Goal: Find specific page/section: Find specific page/section

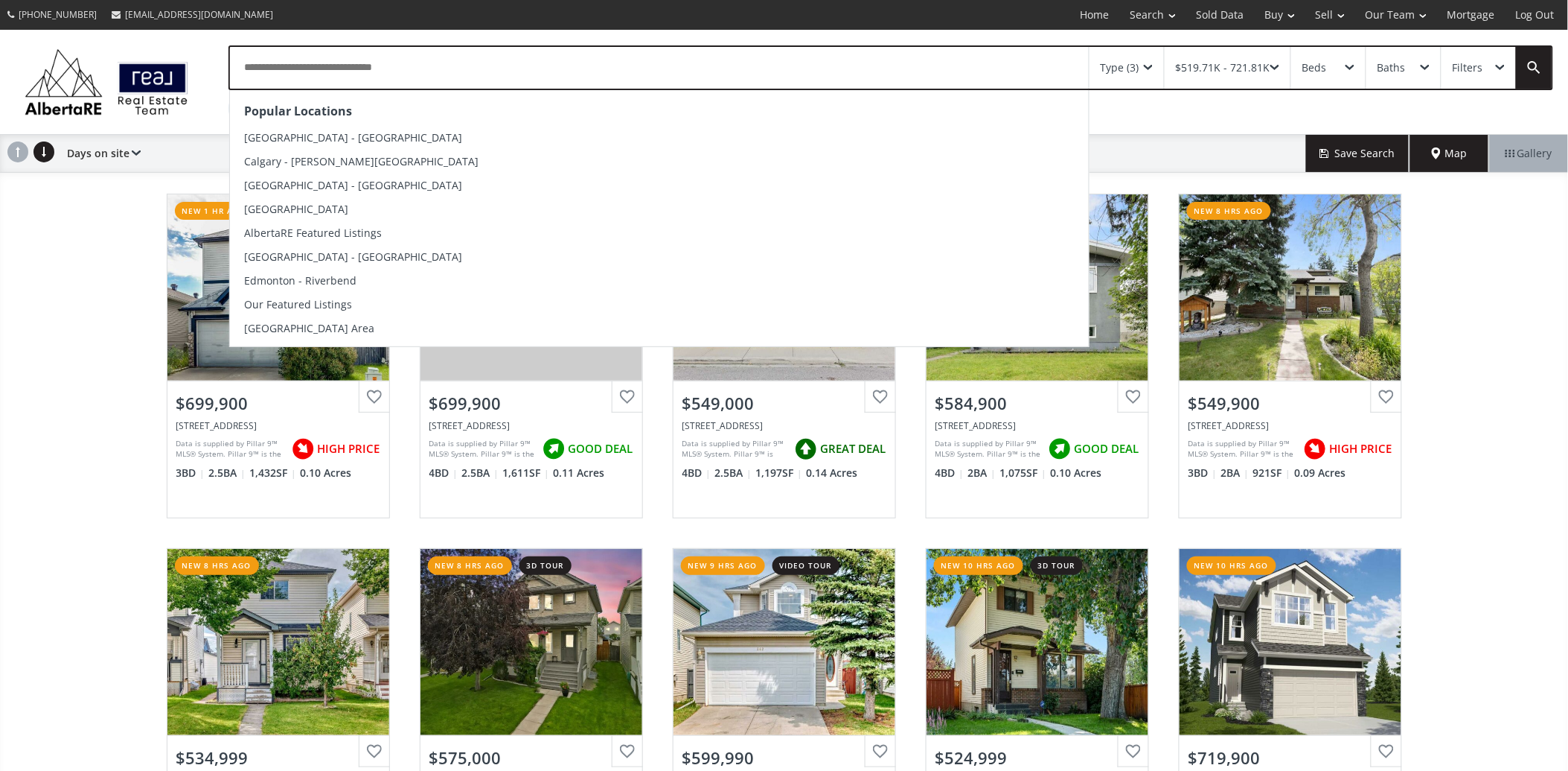
click at [365, 61] on input "text" at bounding box center [660, 68] width 859 height 41
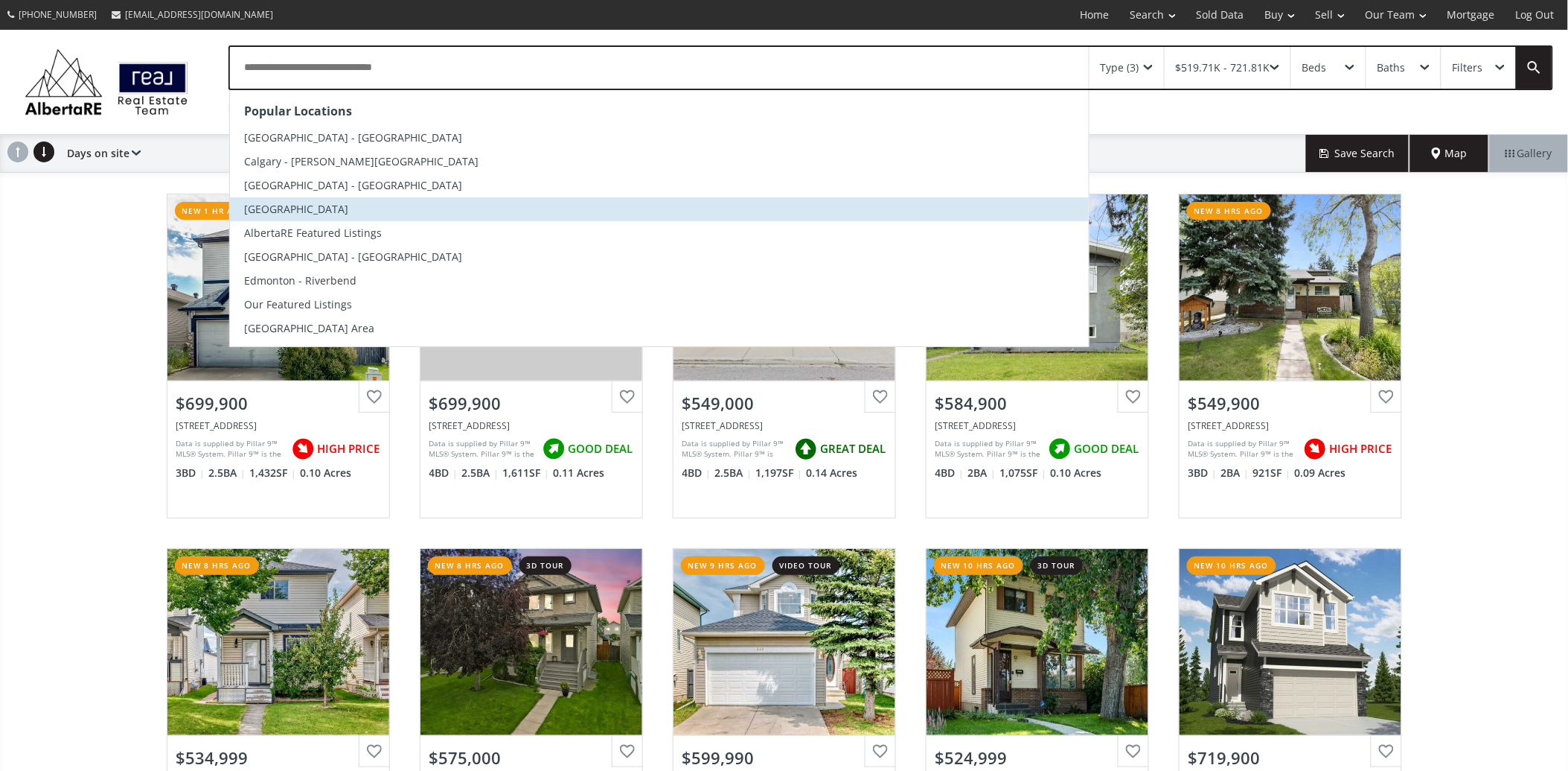
click at [370, 209] on li "[GEOGRAPHIC_DATA]" at bounding box center [660, 209] width 859 height 24
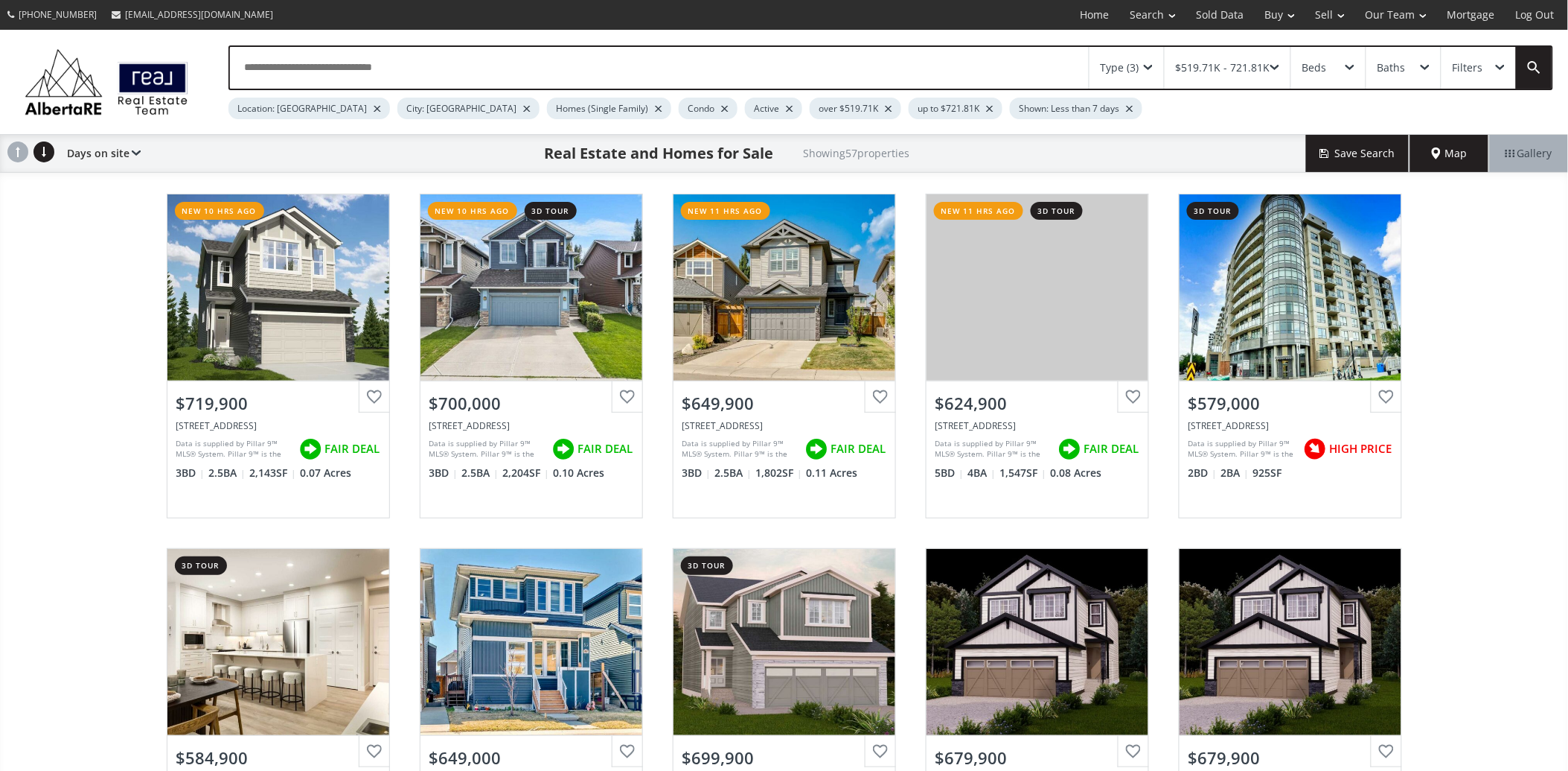
click at [419, 75] on input "text" at bounding box center [660, 68] width 859 height 41
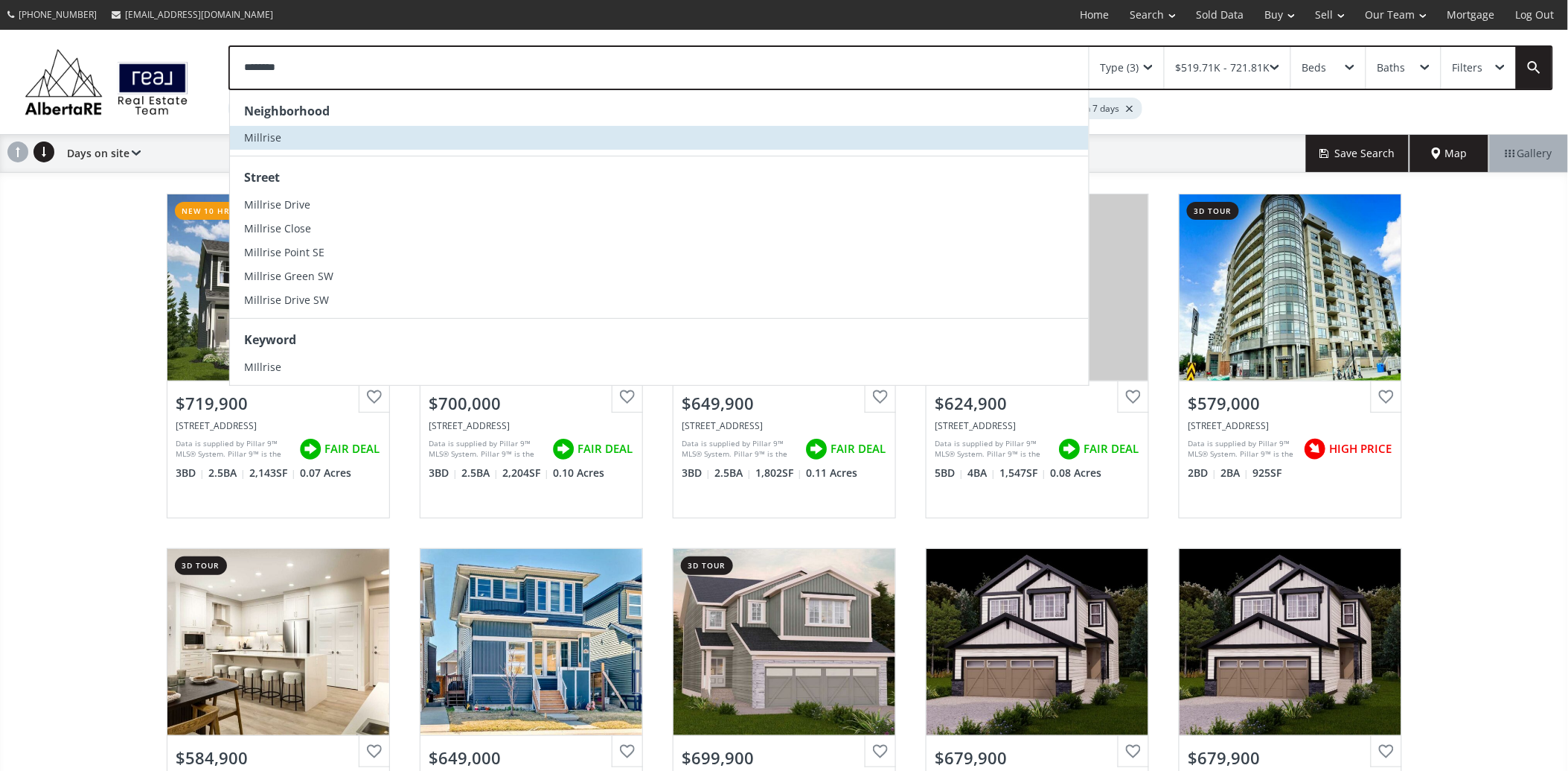
type input "********"
click at [343, 143] on li "Millrise" at bounding box center [660, 138] width 859 height 24
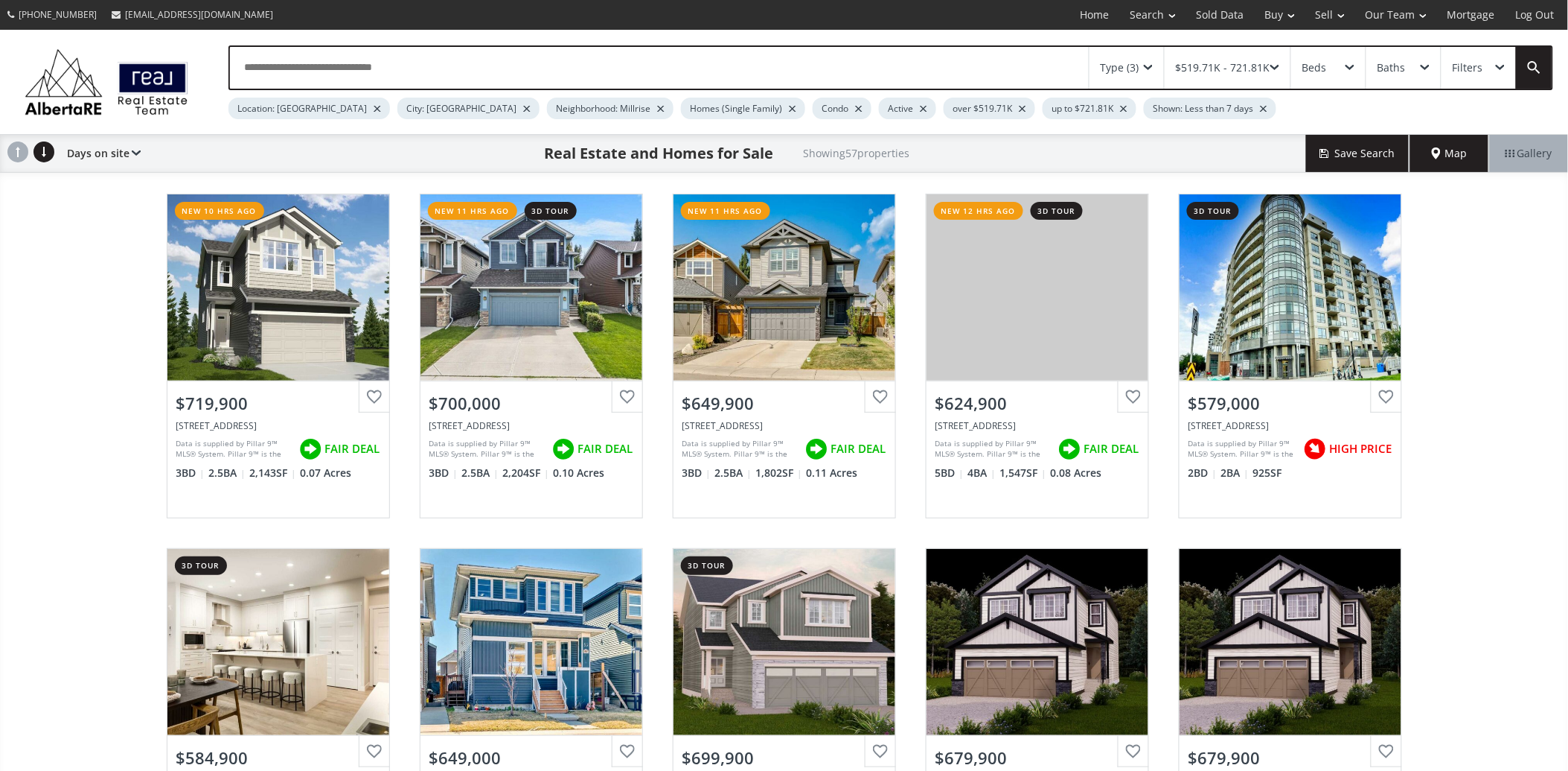
click at [367, 70] on input "text" at bounding box center [660, 68] width 859 height 41
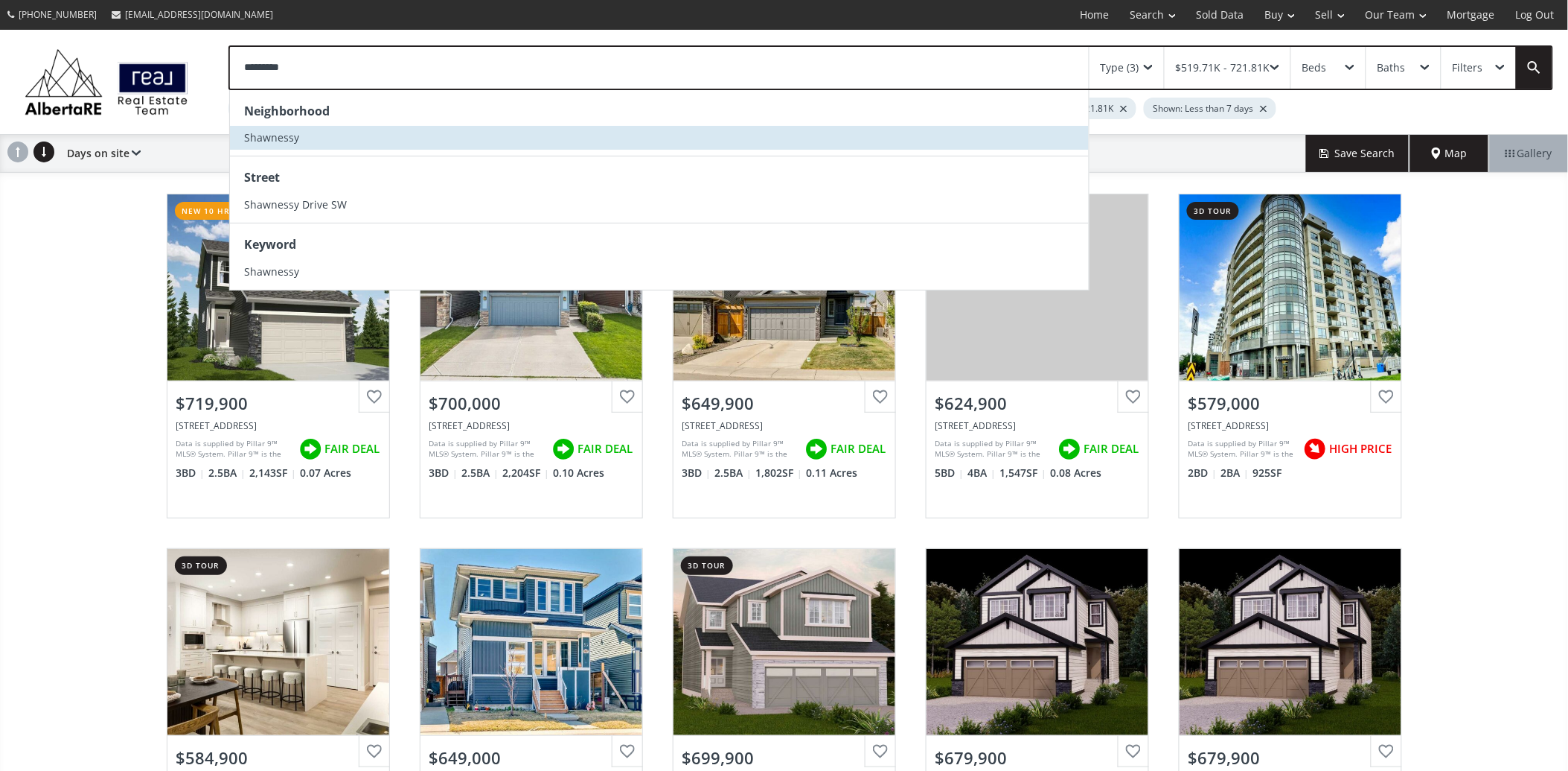
type input "*********"
click at [372, 140] on li "Shawnessy" at bounding box center [660, 138] width 859 height 24
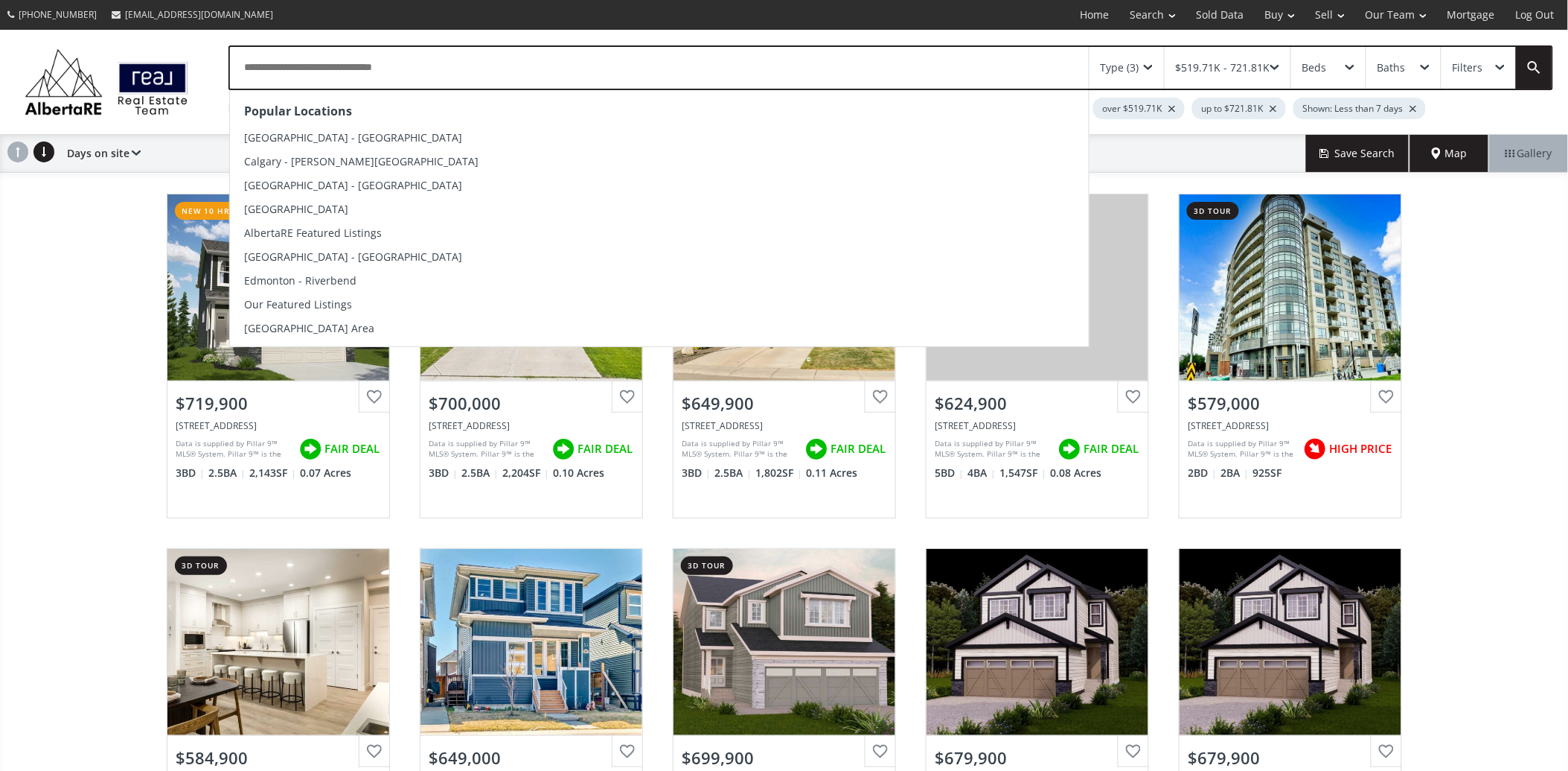
click at [332, 69] on input "text" at bounding box center [660, 68] width 859 height 41
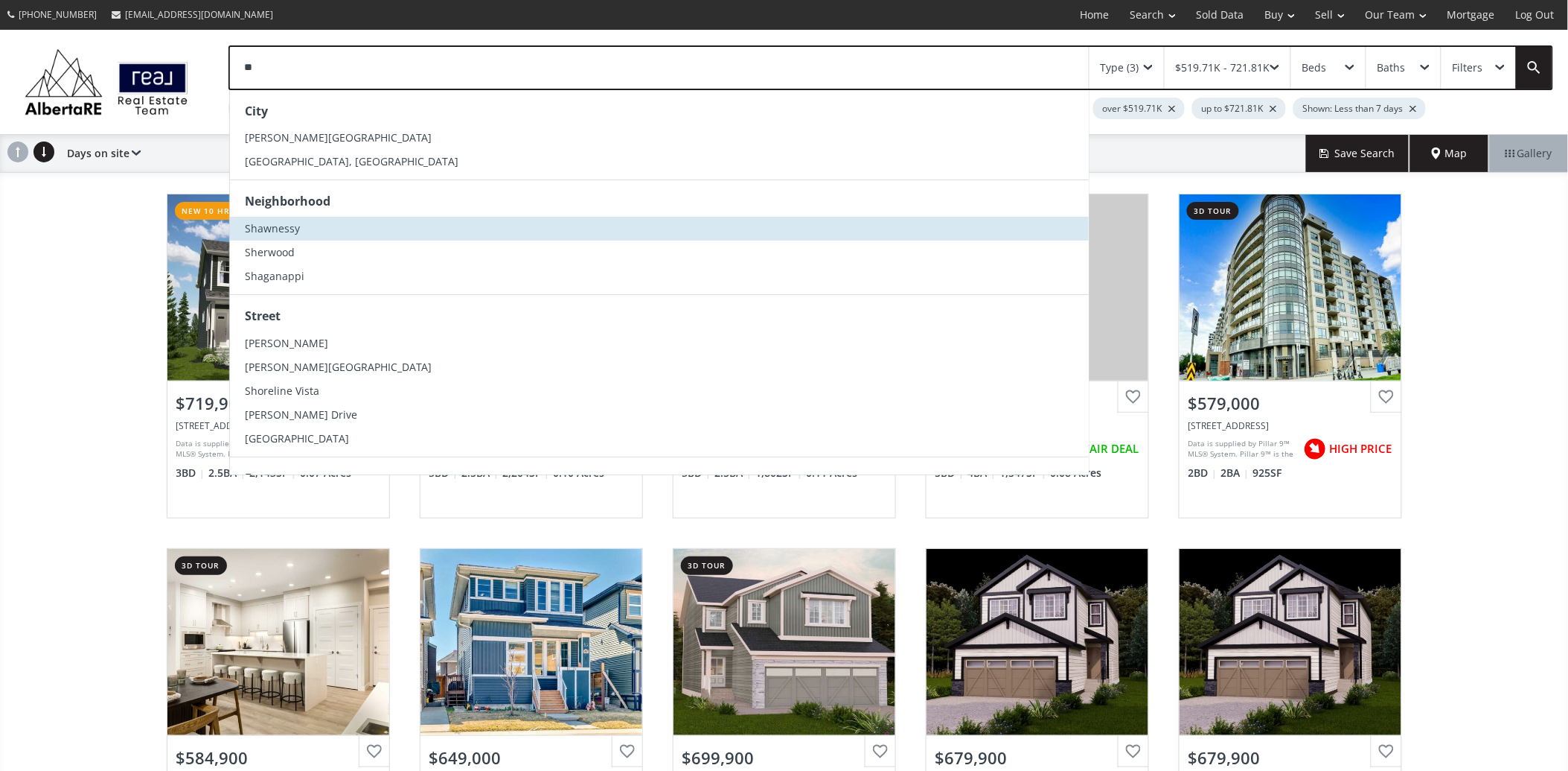
type input "**"
click at [307, 231] on li "Shawnessy" at bounding box center [660, 228] width 859 height 24
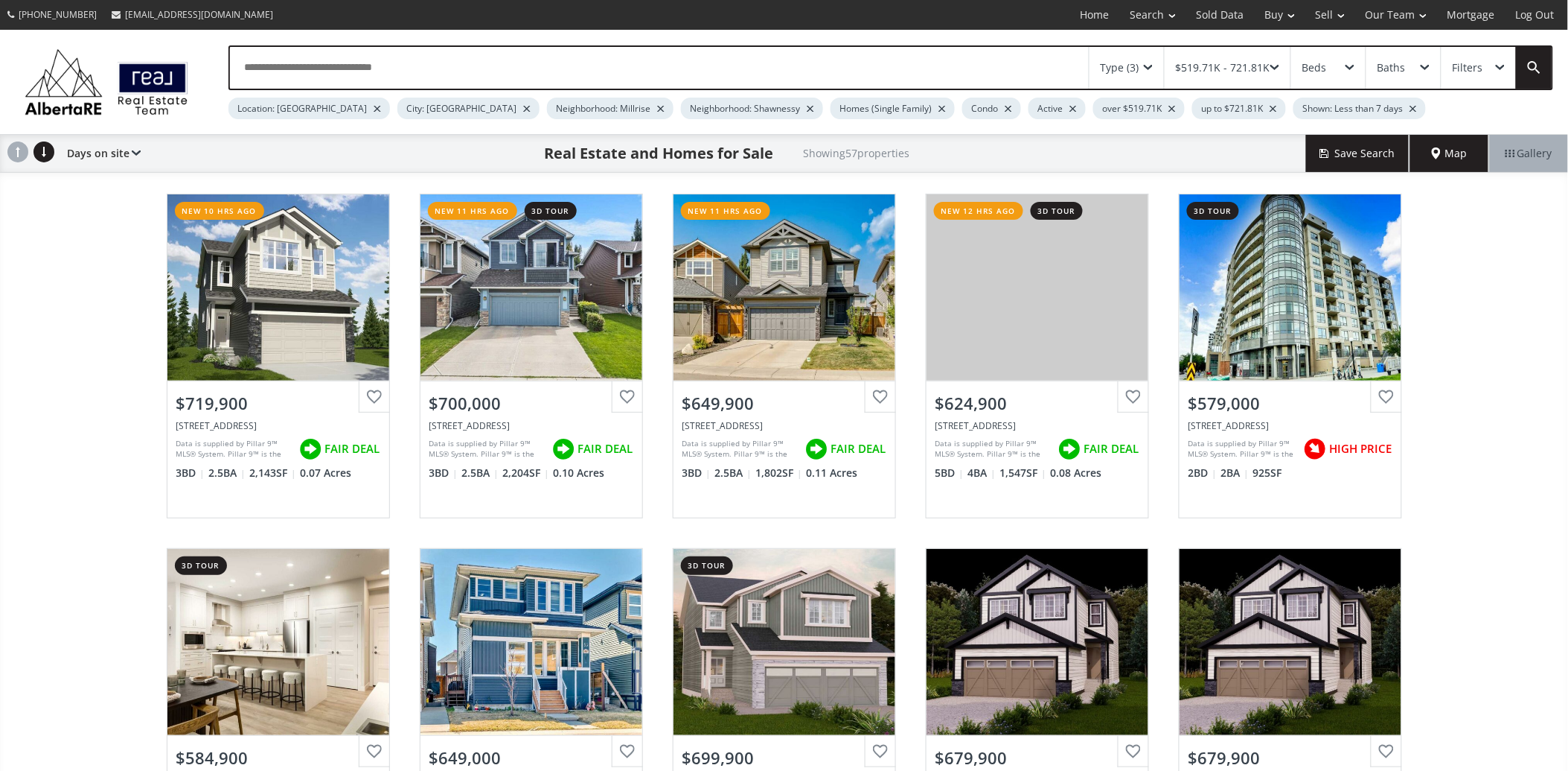
click at [1275, 65] on span at bounding box center [1275, 67] width 9 height 6
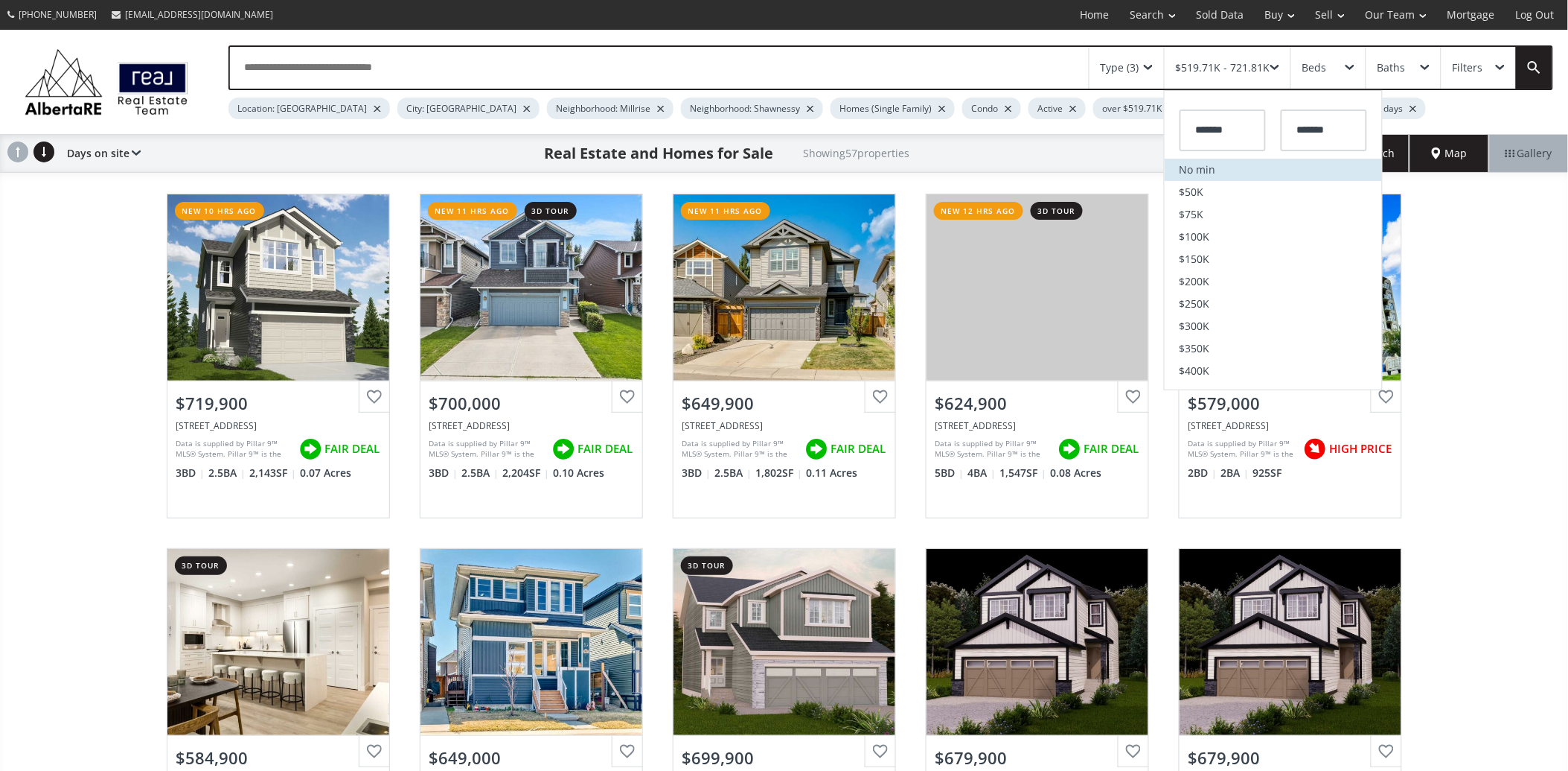
click at [1216, 164] on li "No min" at bounding box center [1274, 169] width 217 height 22
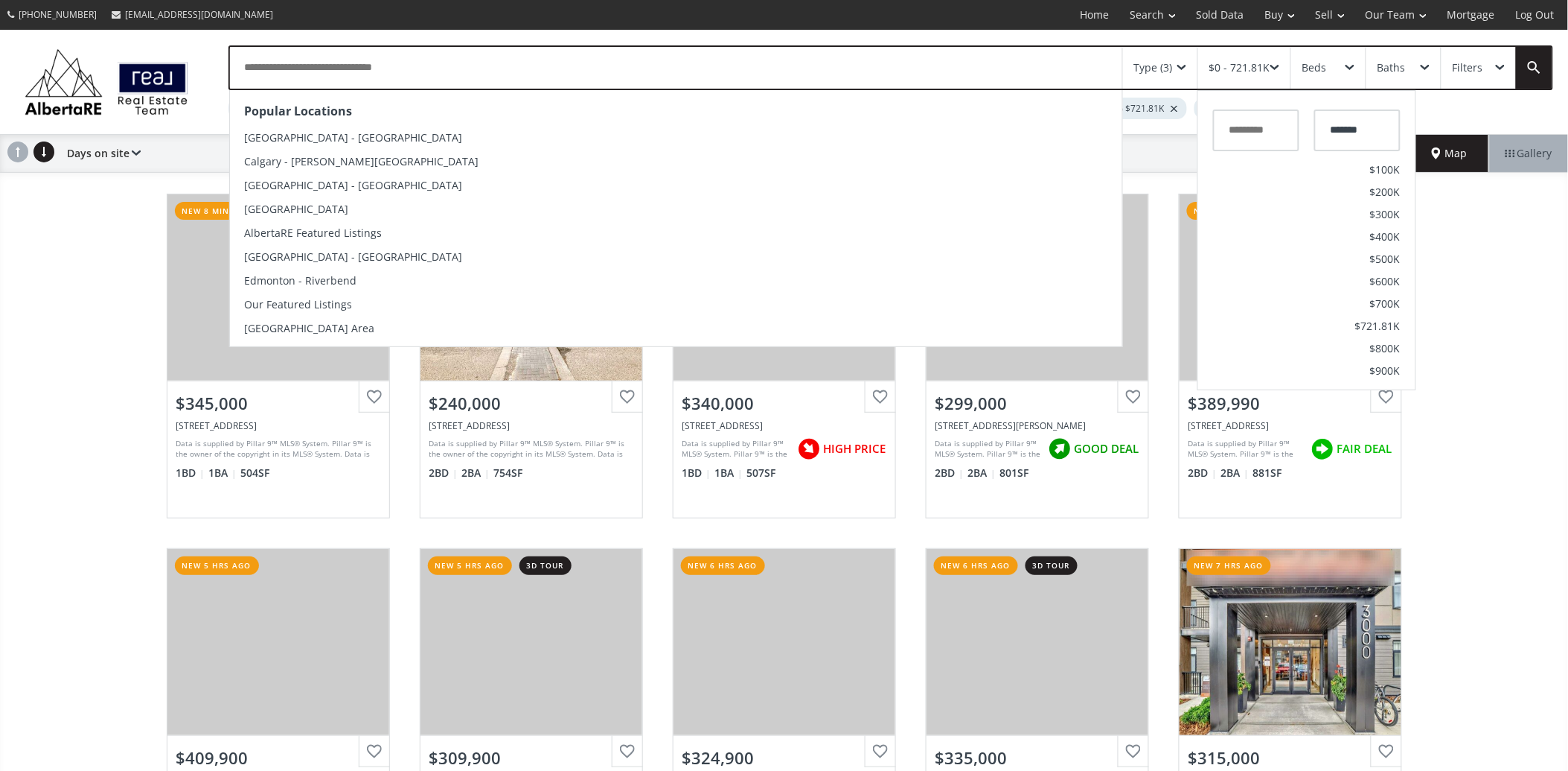
click at [388, 75] on input "text" at bounding box center [676, 68] width 893 height 41
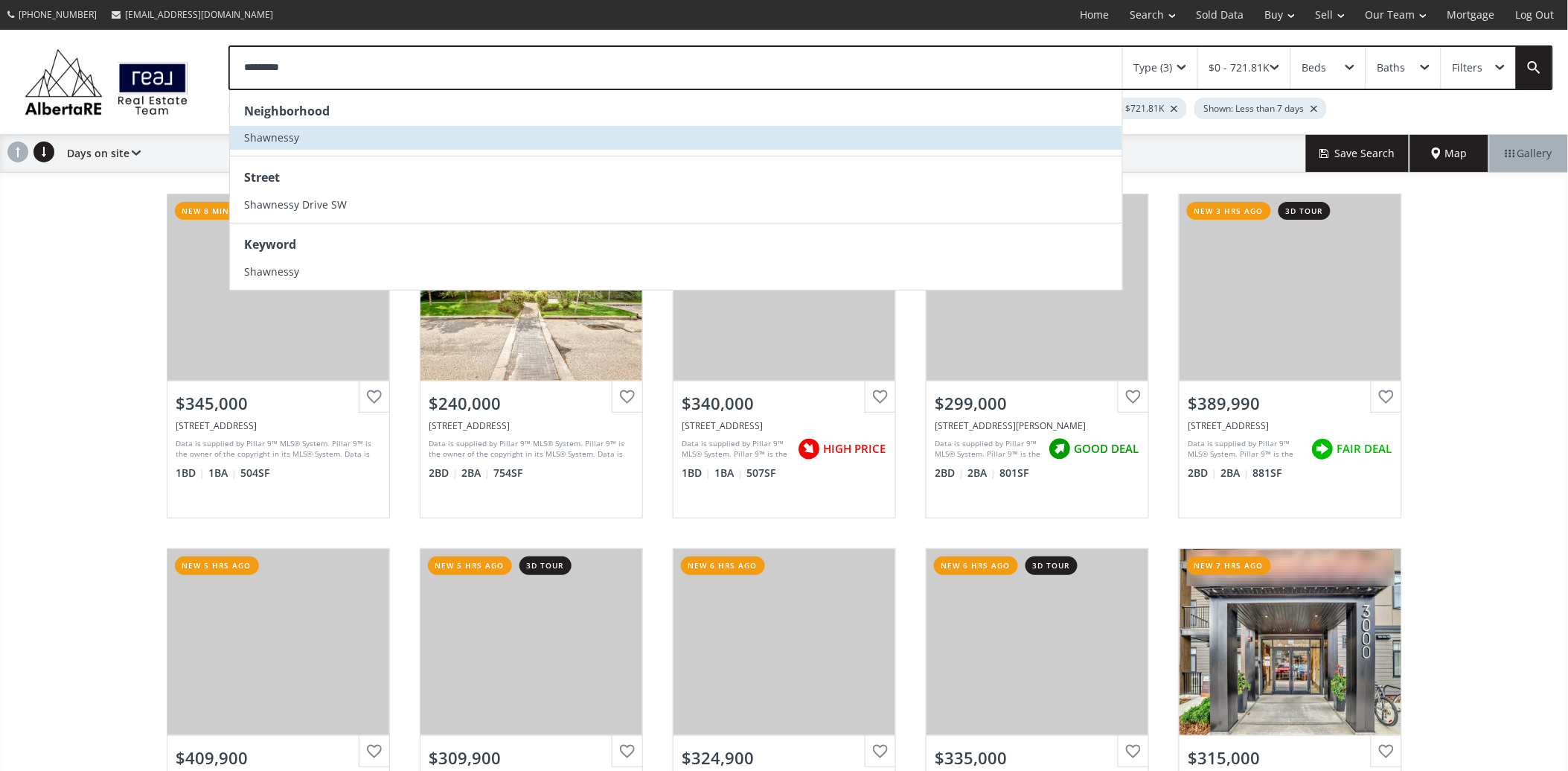
type input "*********"
click at [331, 135] on li "Shawnessy" at bounding box center [676, 138] width 893 height 24
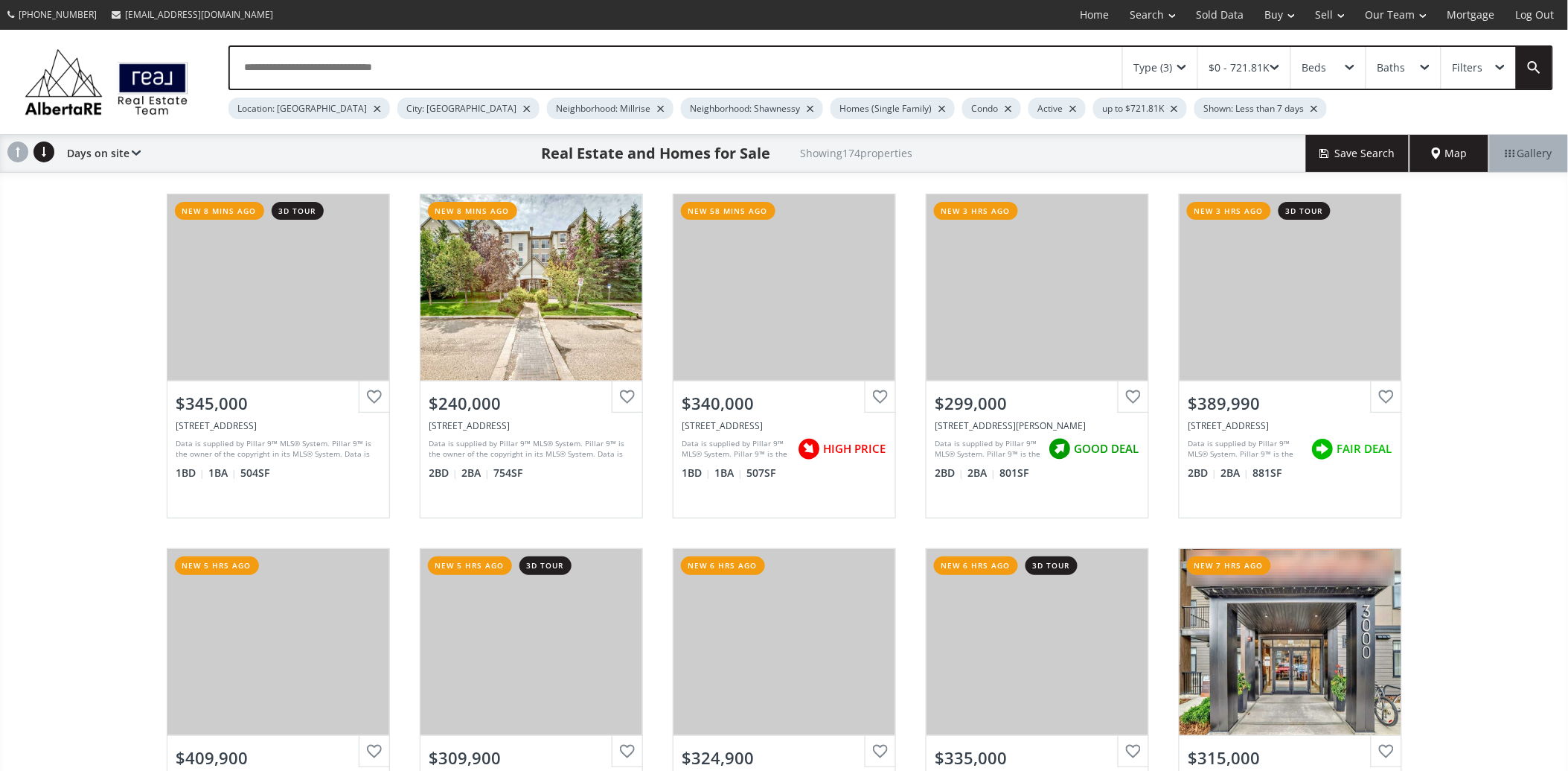
click at [351, 69] on input "text" at bounding box center [676, 68] width 893 height 41
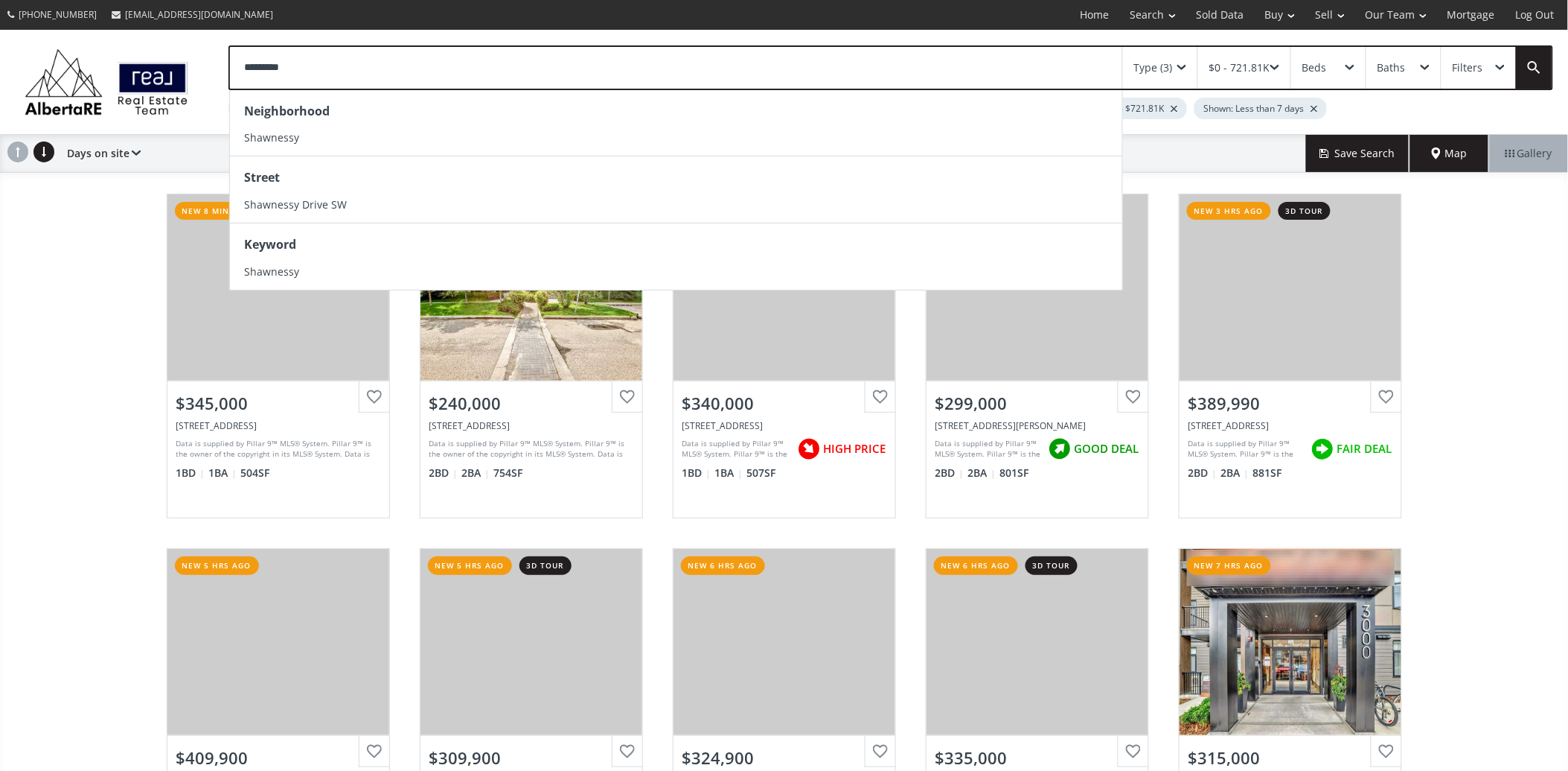
type input "*********"
click at [1546, 72] on link at bounding box center [1534, 68] width 36 height 41
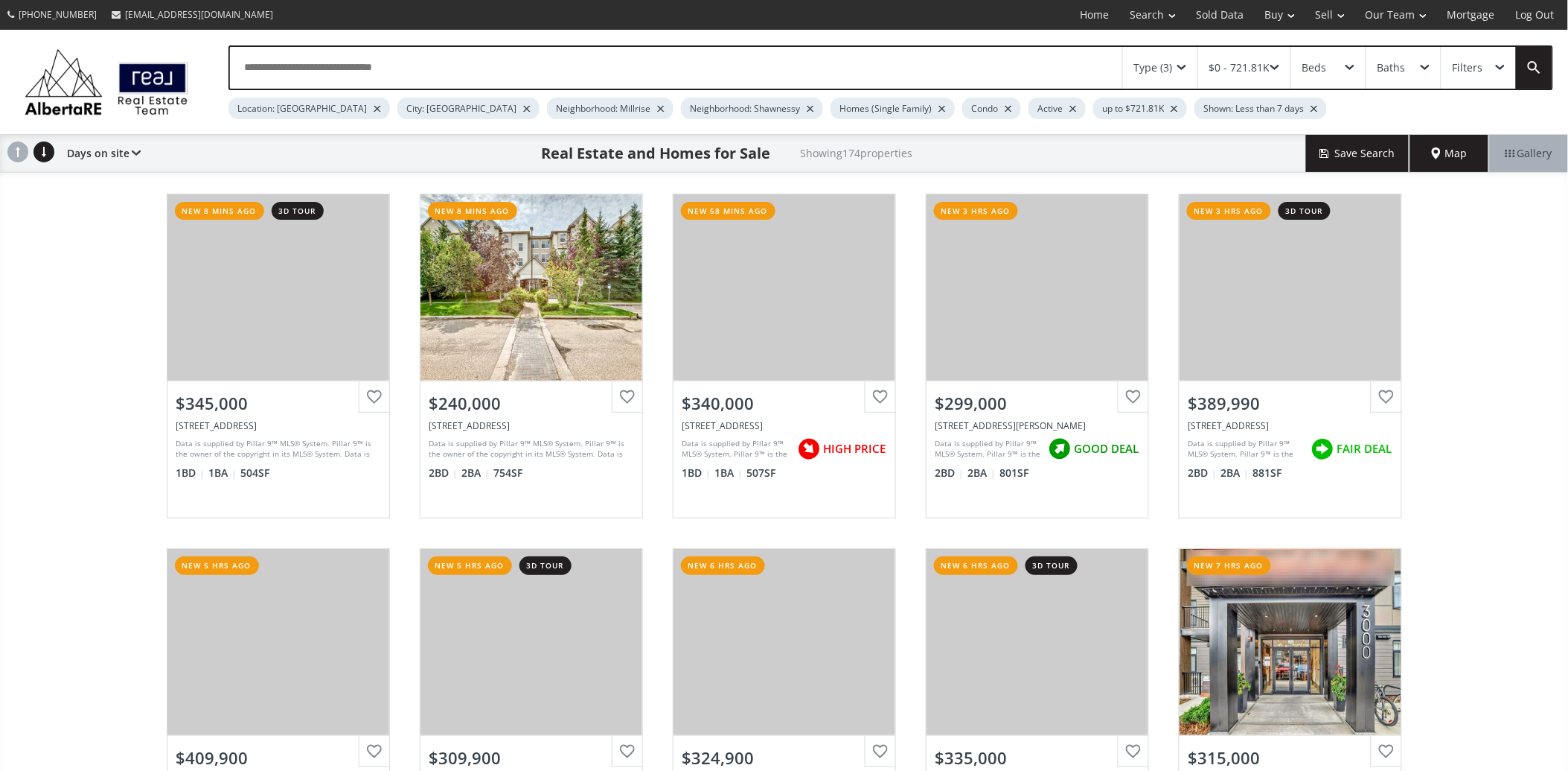
click at [393, 75] on input "text" at bounding box center [676, 68] width 893 height 41
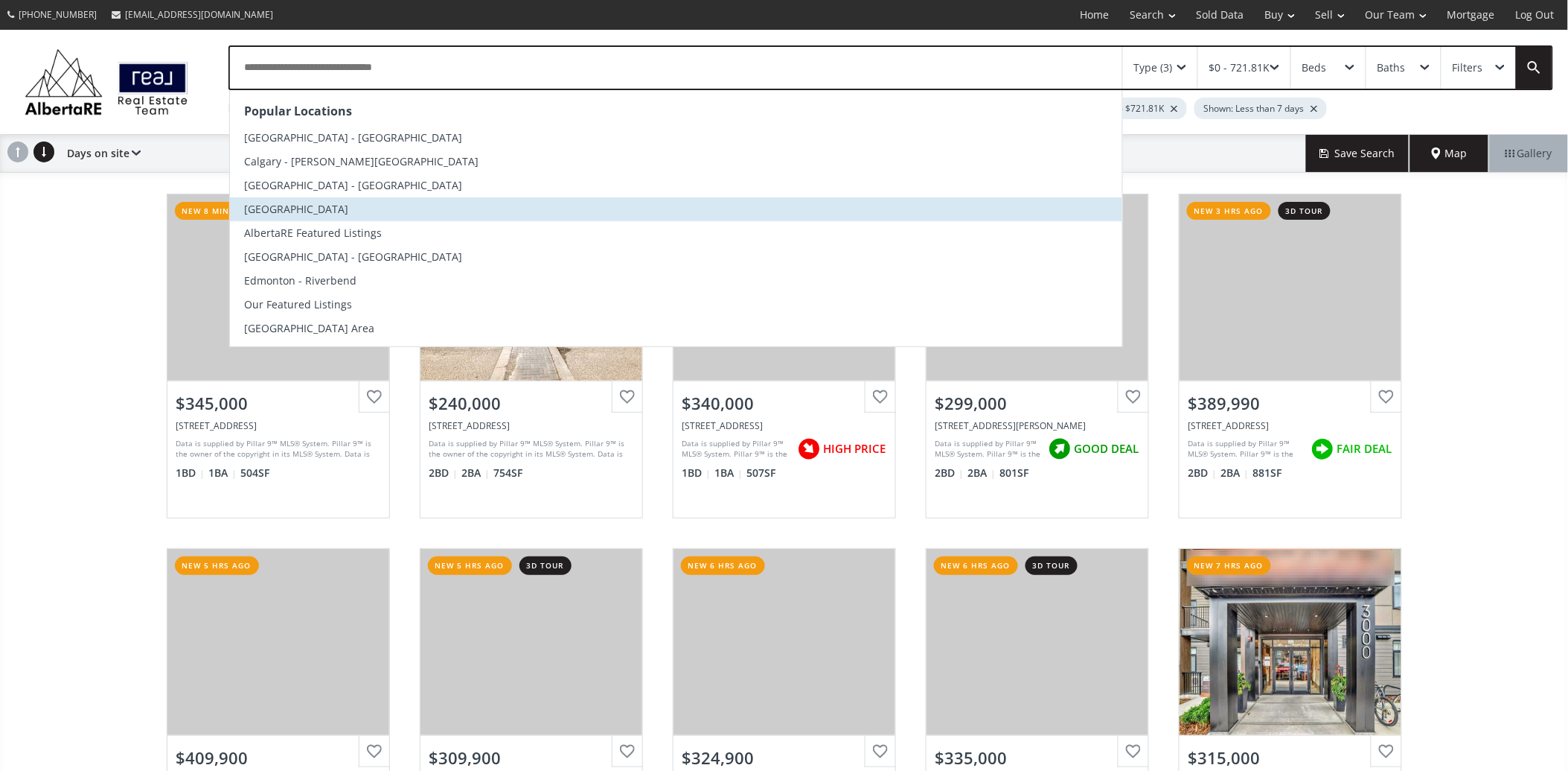
click at [344, 215] on span "[GEOGRAPHIC_DATA]" at bounding box center [298, 208] width 104 height 14
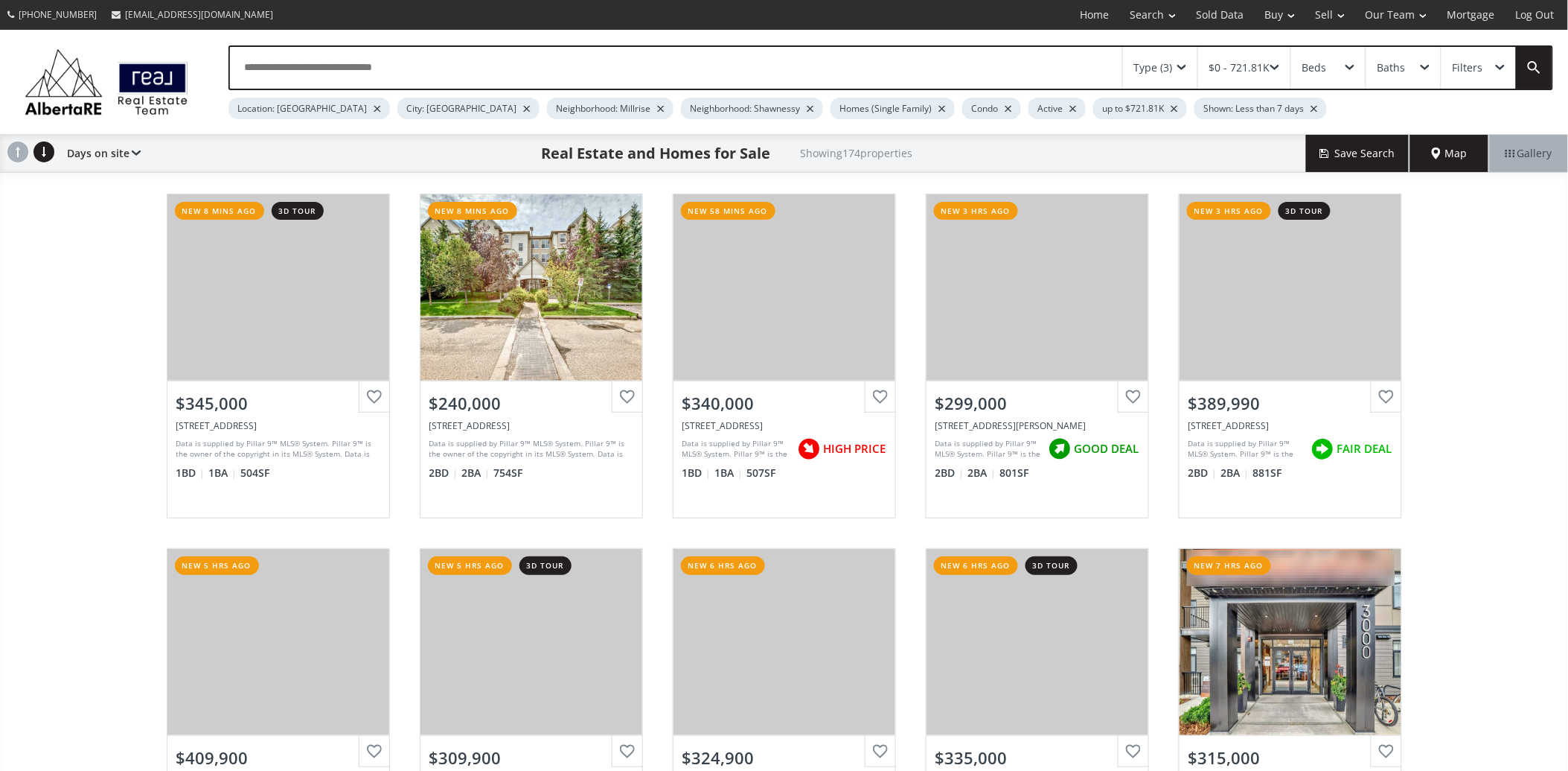
click at [390, 70] on input "text" at bounding box center [676, 68] width 893 height 41
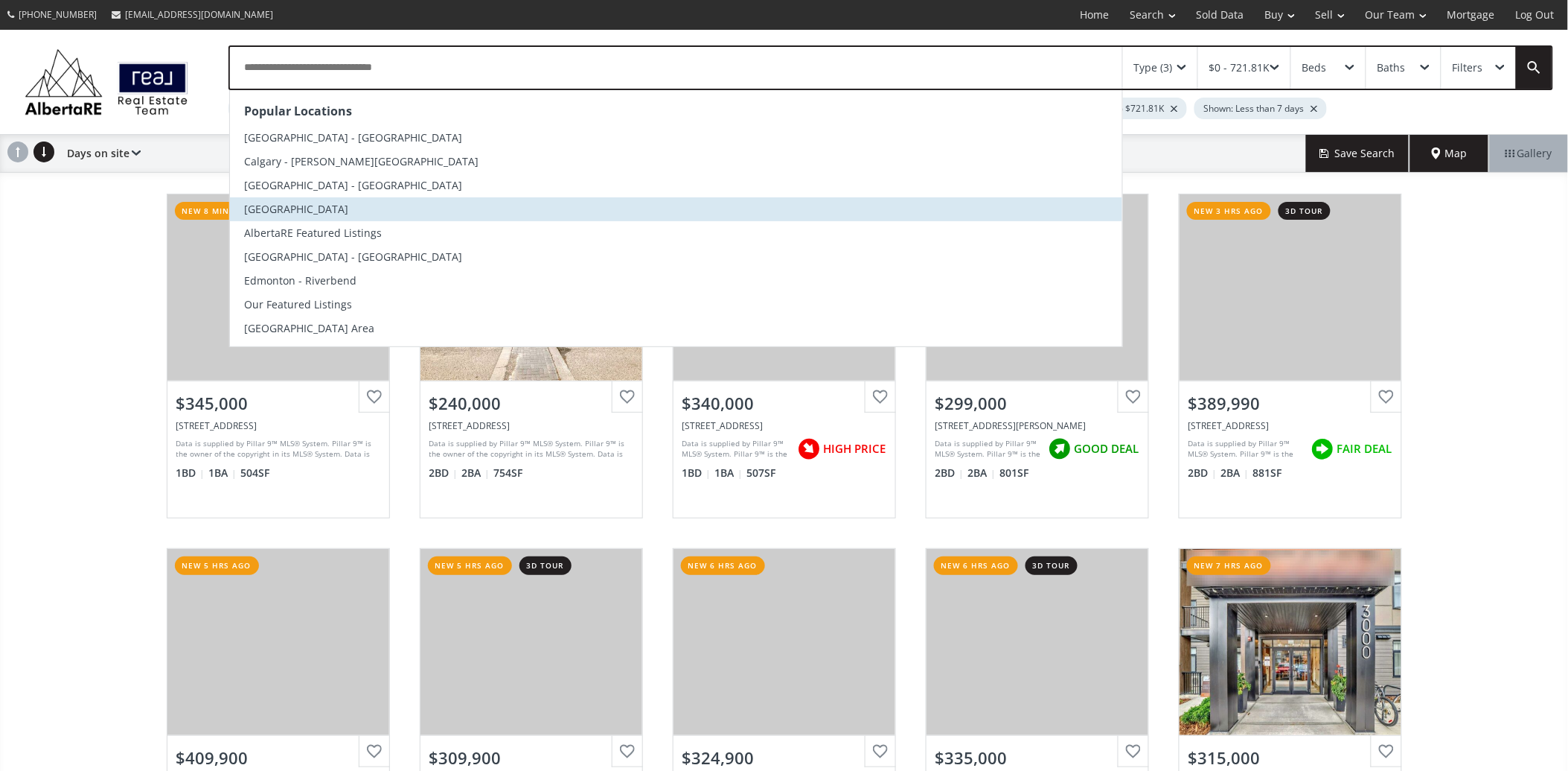
click at [326, 211] on span "[GEOGRAPHIC_DATA]" at bounding box center [298, 208] width 104 height 14
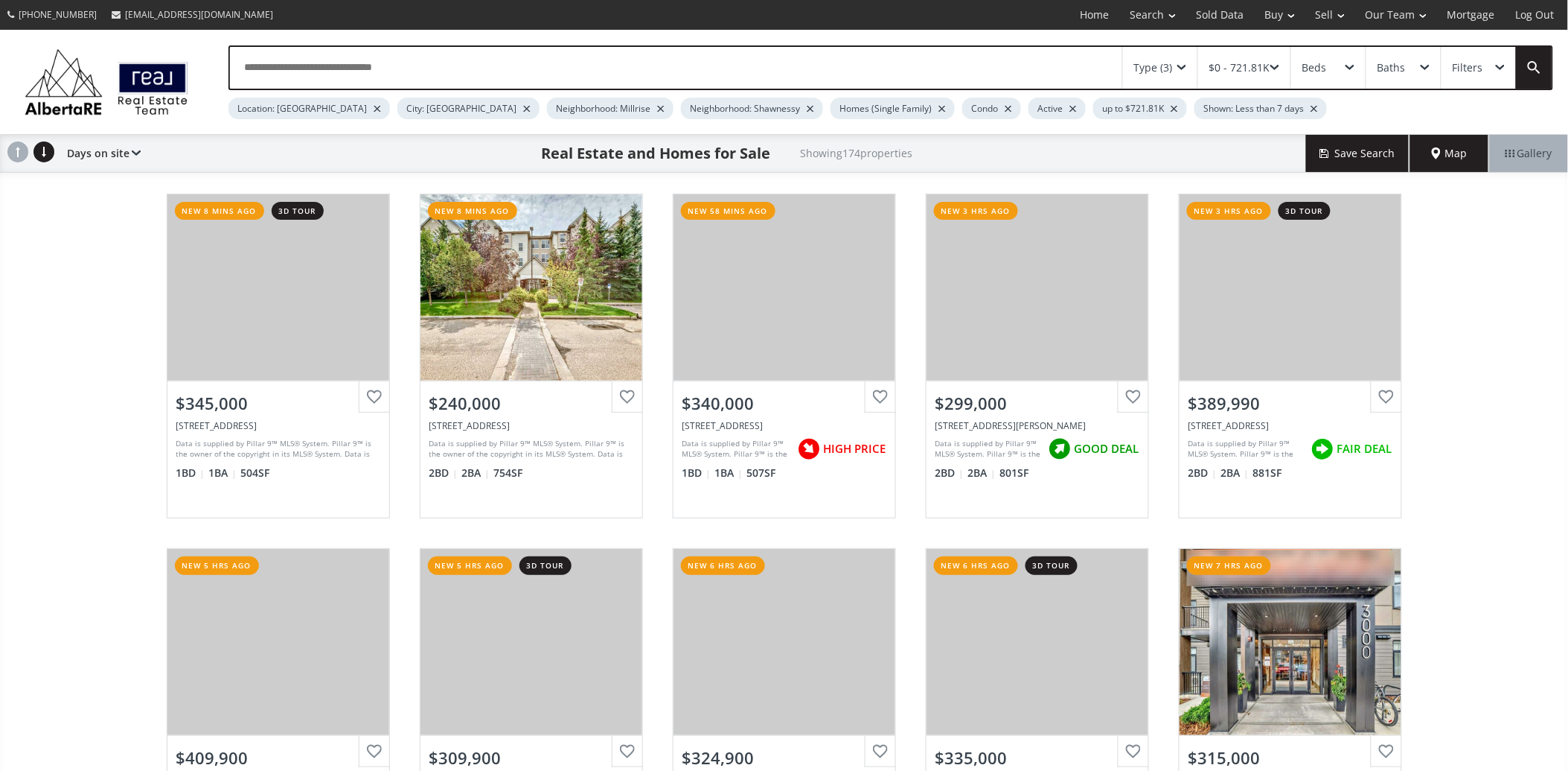
click at [807, 109] on div at bounding box center [811, 109] width 7 height 6
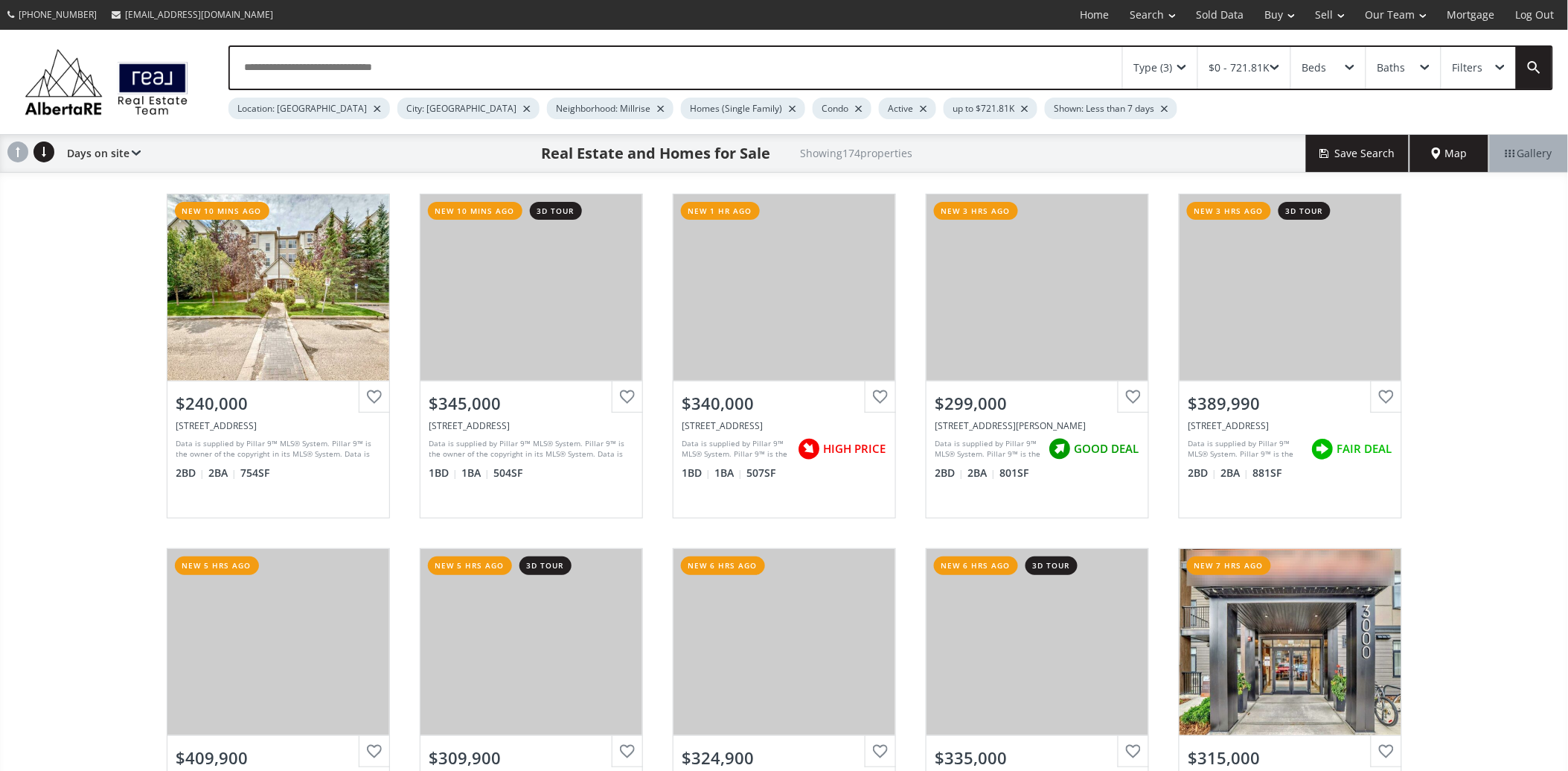
click at [855, 108] on div at bounding box center [859, 109] width 7 height 6
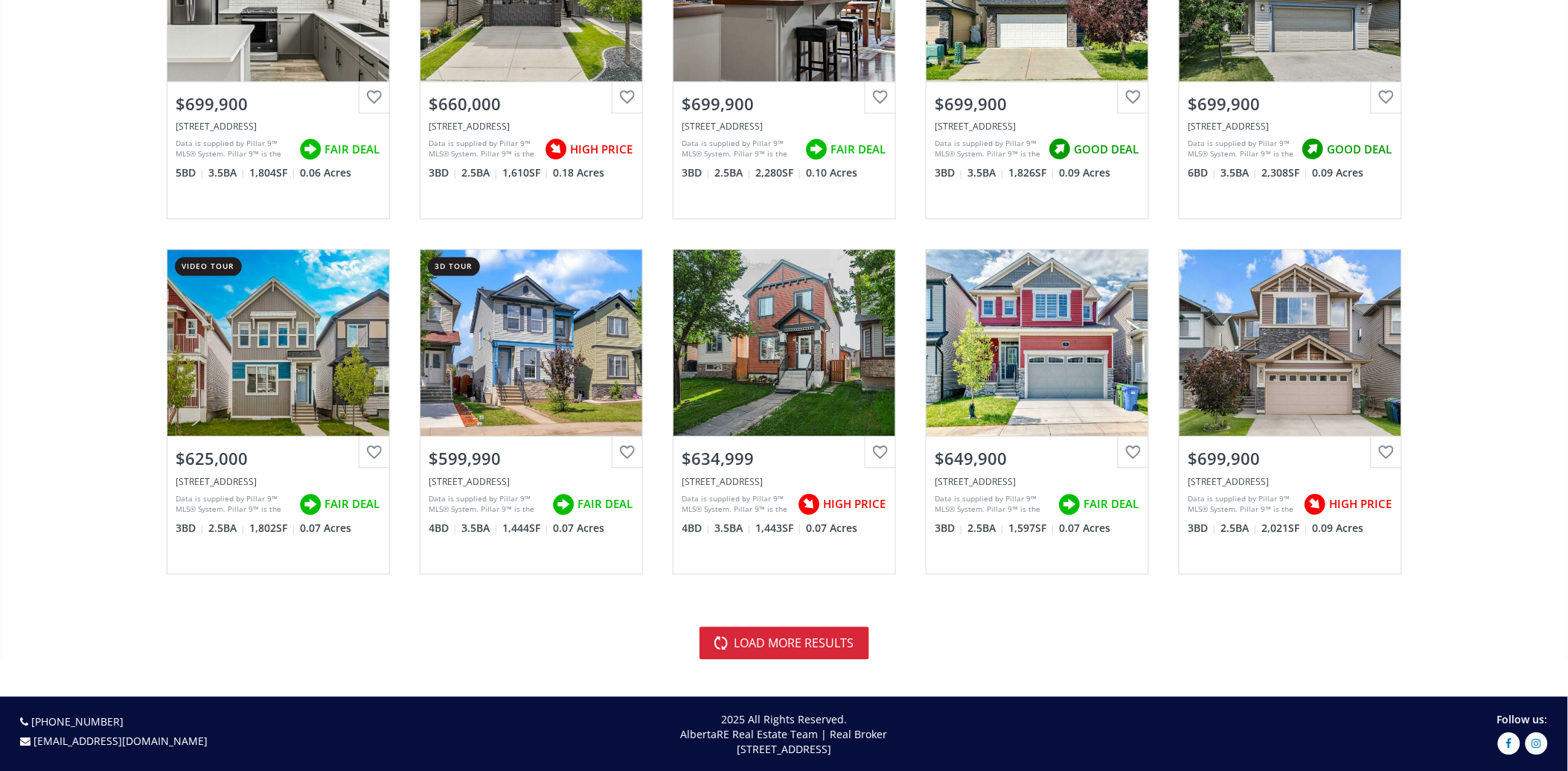
scroll to position [3144, 0]
